Goal: Find specific page/section: Find specific page/section

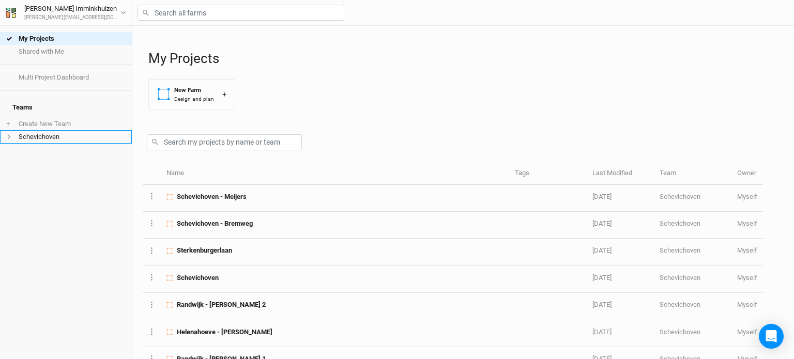
click at [39, 134] on li "Schevichoven" at bounding box center [66, 136] width 132 height 13
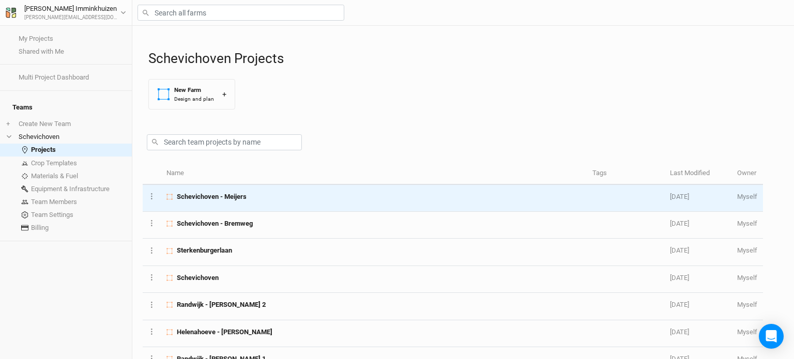
click at [239, 193] on span "Schevichoven - Meijers" at bounding box center [212, 196] width 70 height 9
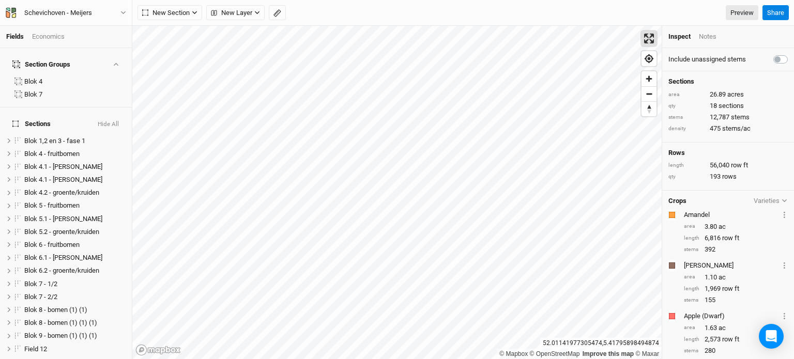
click at [647, 39] on span "Enter fullscreen" at bounding box center [649, 38] width 15 height 15
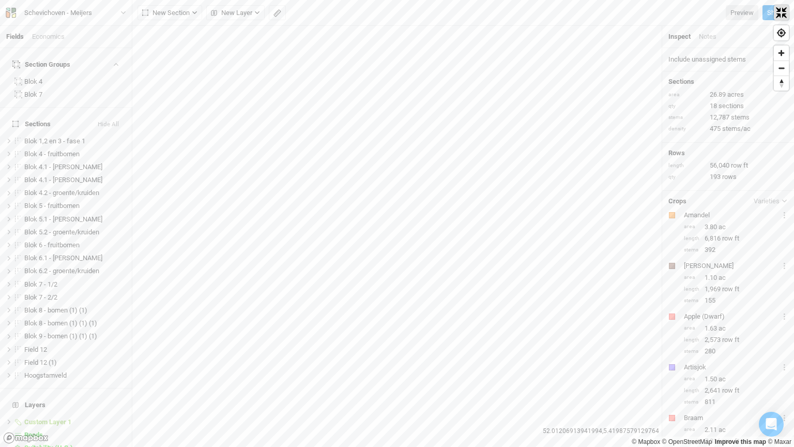
click at [779, 13] on span "Exit fullscreen" at bounding box center [781, 12] width 15 height 15
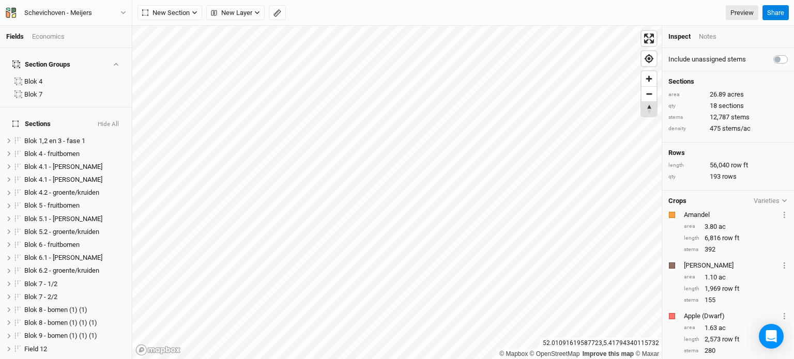
click at [649, 109] on span "Reset bearing to north" at bounding box center [649, 109] width 15 height 14
click at [654, 59] on span "Find my location" at bounding box center [649, 58] width 15 height 15
click at [652, 58] on span "Find my location" at bounding box center [649, 58] width 15 height 15
click at [647, 110] on span "Reset bearing to north" at bounding box center [649, 109] width 15 height 14
click at [564, 168] on div "© Mapbox © OpenStreetMap Improve this map © Maxar" at bounding box center [397, 193] width 530 height 334
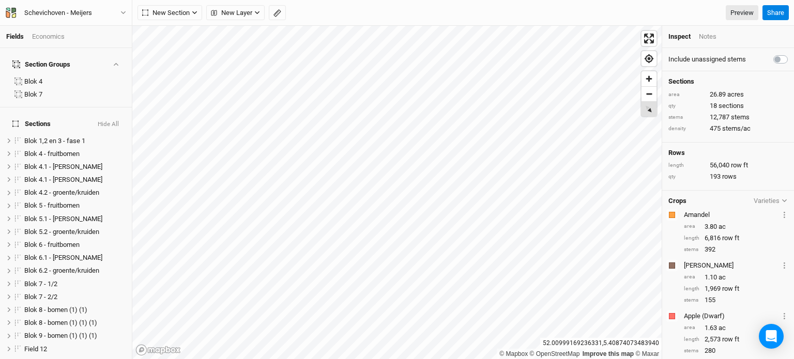
click at [648, 118] on div "© Mapbox © OpenStreetMap Improve this map © Maxar" at bounding box center [397, 193] width 530 height 334
click at [652, 115] on span "Reset bearing to north" at bounding box center [649, 109] width 21 height 21
drag, startPoint x: 647, startPoint y: 112, endPoint x: 646, endPoint y: 88, distance: 23.3
click at [646, 88] on div at bounding box center [649, 93] width 15 height 45
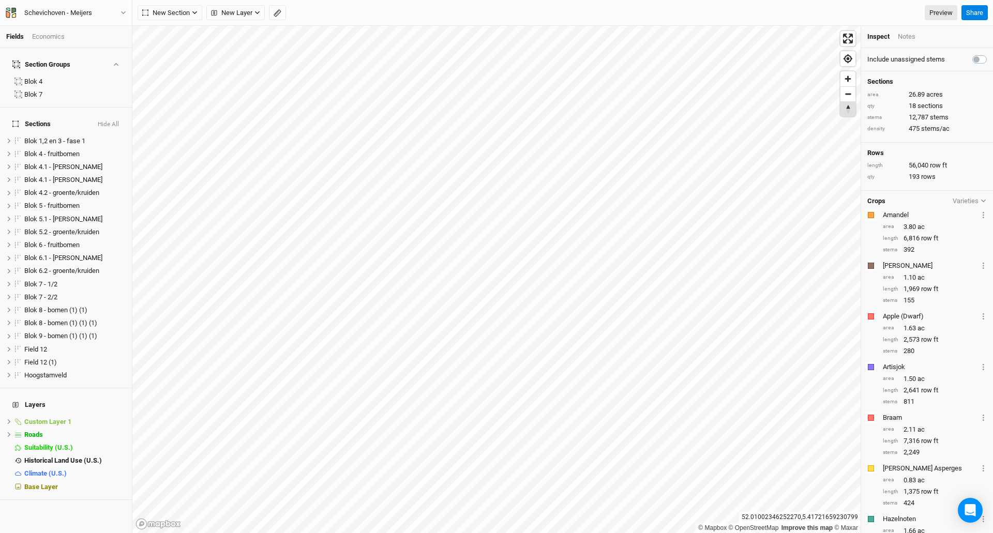
click at [794, 114] on span "Reset bearing to north" at bounding box center [847, 109] width 15 height 14
click at [522, 68] on div "© Mapbox © OpenStreetMap Improve this map © Maxar" at bounding box center [496, 279] width 728 height 507
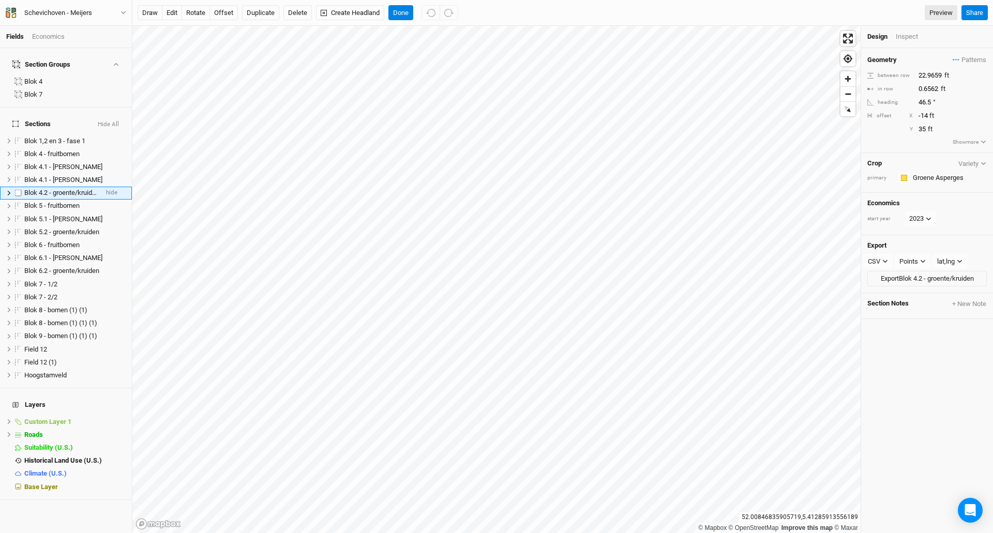
click at [6, 187] on li "Blok 4.2 - groente/kruiden hide" at bounding box center [66, 193] width 132 height 13
click at [5, 187] on li "Blok 4.2 - groente/kruiden hide" at bounding box center [66, 193] width 132 height 13
click at [7, 190] on icon at bounding box center [9, 193] width 6 height 6
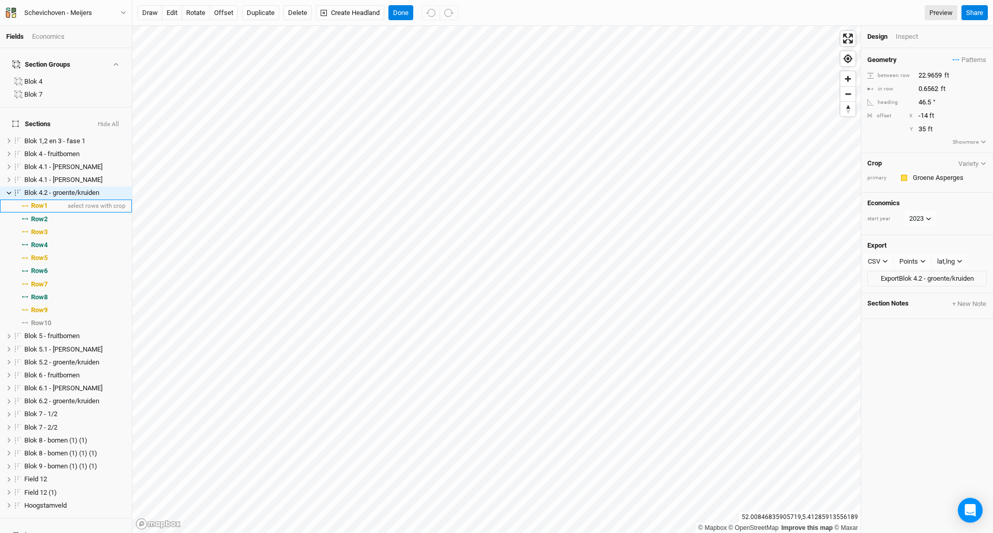
click at [39, 202] on span "Row 1" at bounding box center [39, 206] width 17 height 8
